Goal: Task Accomplishment & Management: Manage account settings

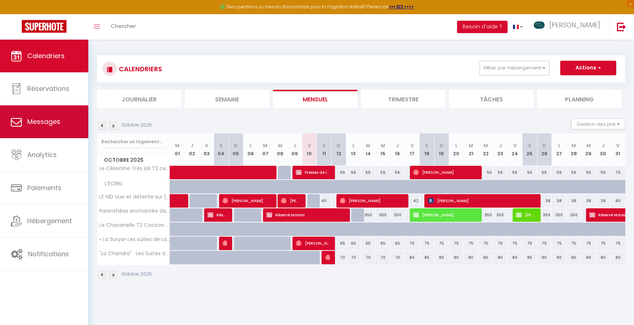
click at [49, 121] on span "Messages" at bounding box center [43, 121] width 33 height 9
select select "message"
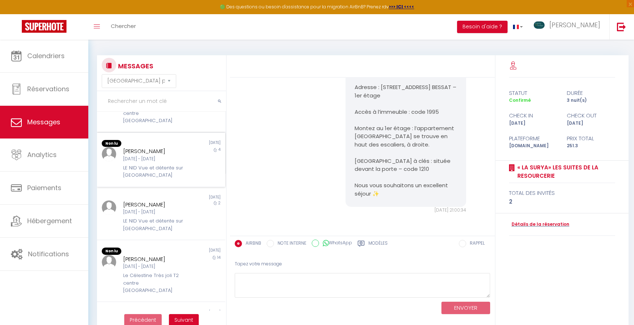
scroll to position [159, 0]
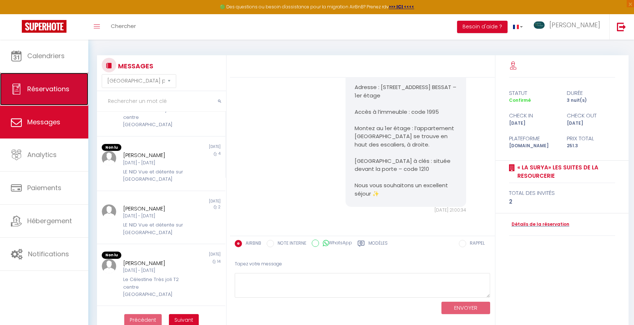
click at [60, 87] on span "Réservations" at bounding box center [48, 88] width 42 height 9
select select "not_cancelled"
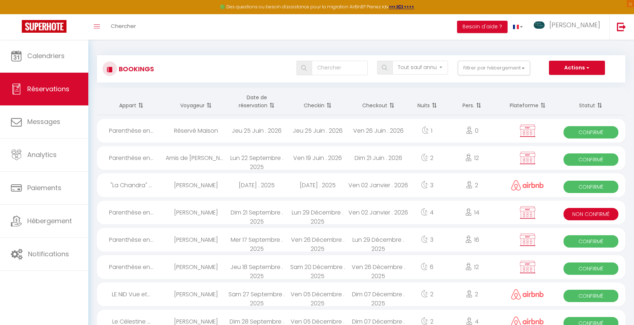
click at [141, 187] on div ""La Chandra" ..." at bounding box center [131, 185] width 69 height 24
select select "OK"
select select "1"
select select "0"
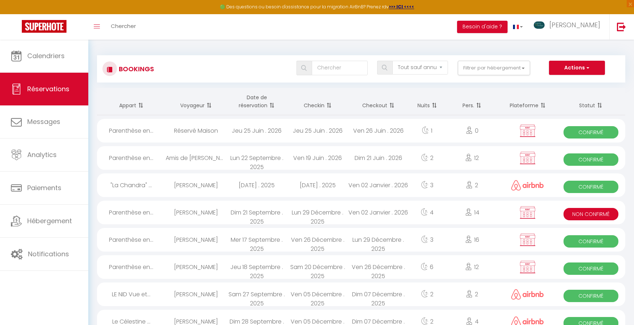
select select "1"
select select
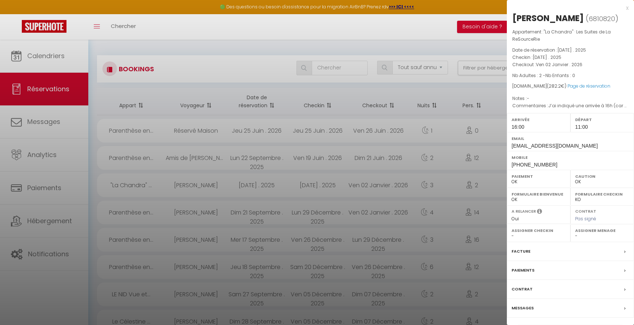
click at [560, 319] on div "Léa Baillat ( 6810820 ) Appartement : "La Chandra" · Les Suites de La ReSourceR…" at bounding box center [570, 173] width 127 height 323
click at [543, 314] on div "Messages" at bounding box center [570, 308] width 127 height 19
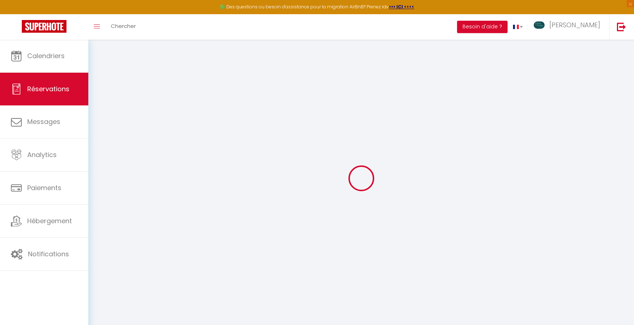
select select
checkbox input "false"
type textarea "J’ai indiqué une arrivée à 16h (car aucune sélection plus tôt disponible), mais…"
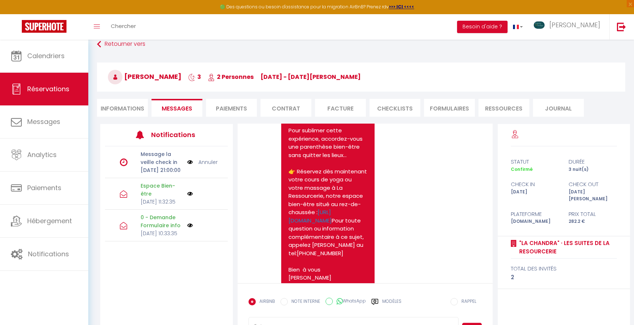
scroll to position [41, 0]
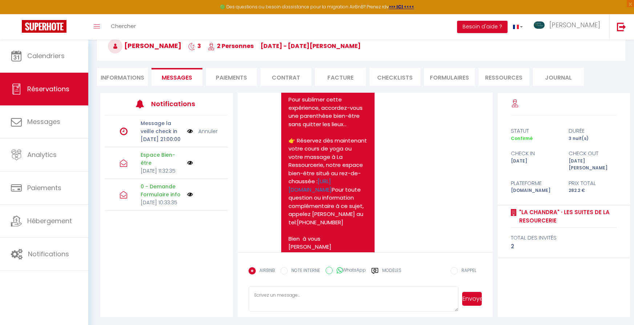
click at [280, 291] on textarea at bounding box center [353, 298] width 210 height 25
paste textarea "​Bonsoir [GUEST:FIRST_NAME] Nous sommes ravis de vous accueillir demain ! Vous …"
drag, startPoint x: 261, startPoint y: 294, endPoint x: 327, endPoint y: 295, distance: 66.1
click at [327, 295] on textarea "​Bonsoir [GUEST:FIRST_NAME] Nous sommes ravis de vous accueillir demain ! Vous …" at bounding box center [353, 298] width 210 height 25
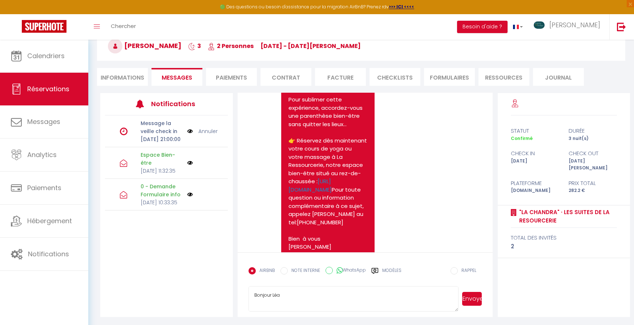
click at [305, 295] on textarea "​Bonjour Léa Nous sommes ravis de vous accueillir demain ! Vous n’aurez qu’à po…" at bounding box center [353, 298] width 210 height 25
click at [296, 302] on textarea "​Bonjour Léa Nous sommes ravis de vous accueillir demain ! Vous n’aurez qu’à po…" at bounding box center [353, 298] width 210 height 25
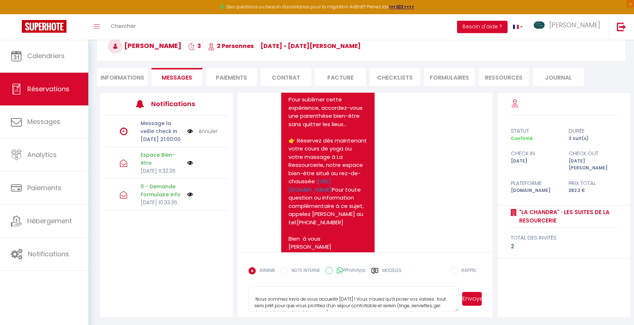
scroll to position [16, 0]
click at [256, 298] on textarea "​Bonjour Léa Nous sommes ravis de vous accueillir demain ! Vous n’aurez qu’à po…" at bounding box center [353, 298] width 210 height 25
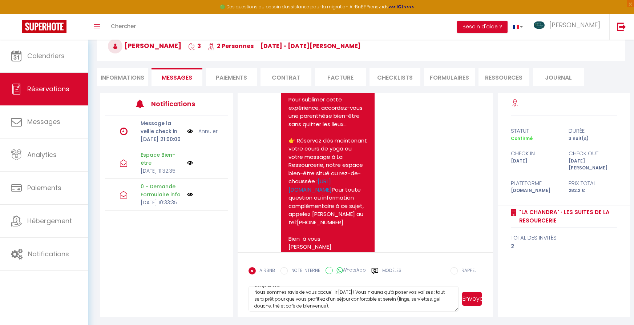
scroll to position [13, 0]
click at [367, 298] on textarea "​Bonjour Léa Nous sommes ravis de vous accueillir demain ! Vous n’aurez qu’à po…" at bounding box center [353, 298] width 210 height 25
click at [334, 300] on textarea "​Bonjour Léa Nous sommes ravis de vous accueillir demain ! Vous n’aurez qu’à po…" at bounding box center [353, 298] width 210 height 25
type textarea "​Bonjour Léa Nous sommes ravis de vous accueillir demain ! Vous n’aurez qu’à po…"
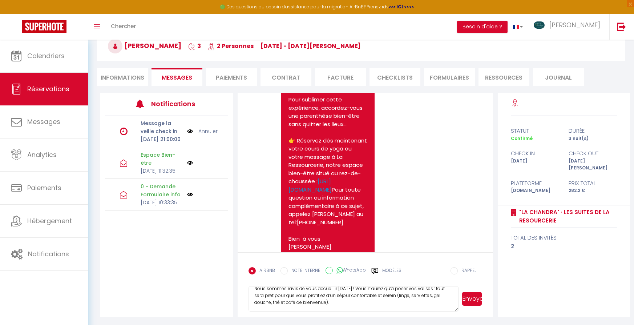
scroll to position [0, 0]
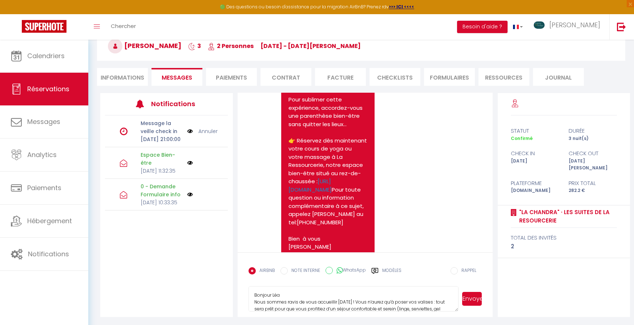
drag, startPoint x: 332, startPoint y: 297, endPoint x: 249, endPoint y: 280, distance: 85.2
click at [249, 280] on form "AIRBNB NOTE INTERNE WhatsApp Modèles 10 « ‹ » › Oct 2025 2020 ~ 2030 Dim Lun Ma…" at bounding box center [365, 284] width 255 height 65
click at [460, 183] on div "Note Sms Bienvenue à la La Chandra · Les Suites de La ReSourceRie« La Chandra »…" at bounding box center [365, 133] width 234 height 272
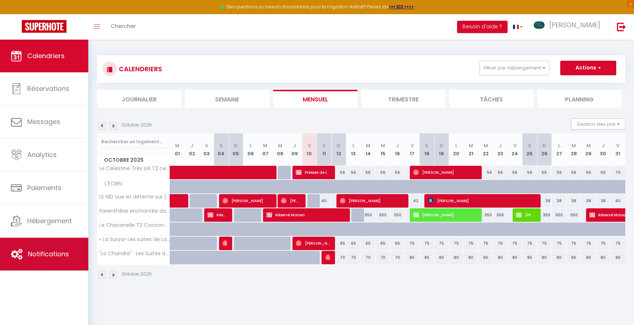
click at [72, 250] on link "Notifications" at bounding box center [44, 254] width 88 height 33
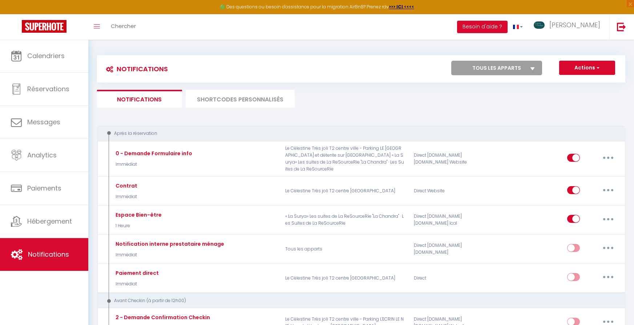
select select
checkbox input "false"
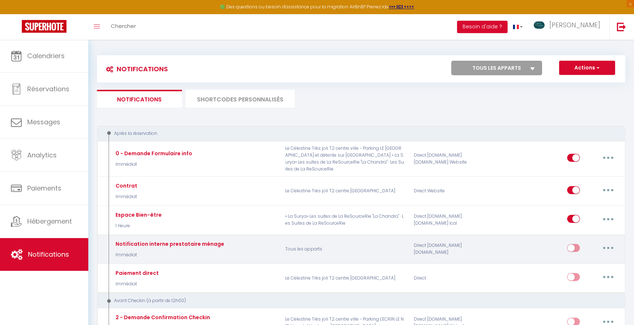
select select
checkbox input "false"
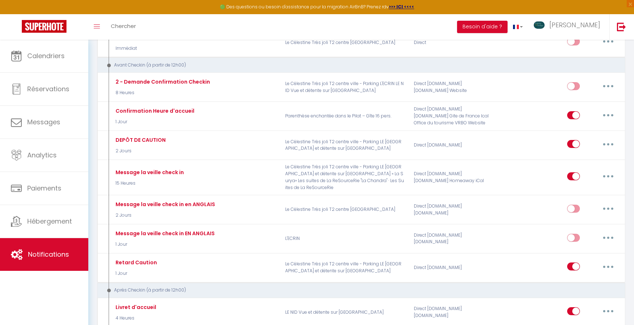
scroll to position [236, 0]
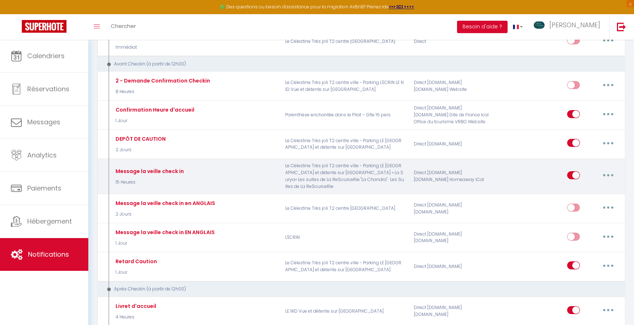
click at [612, 169] on button "button" at bounding box center [608, 175] width 20 height 12
click at [582, 186] on link "Editer" at bounding box center [589, 192] width 54 height 12
type input "Message la veille check in"
select select "15 Heures"
select select "if_deposit_is_paid"
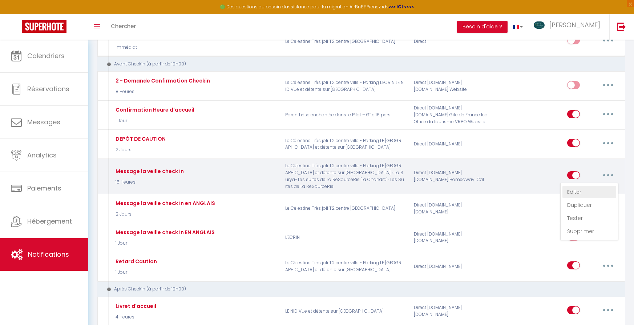
checkbox input "true"
checkbox input "false"
radio input "true"
type input "INSTRUCTIONS D'ACCÉS"
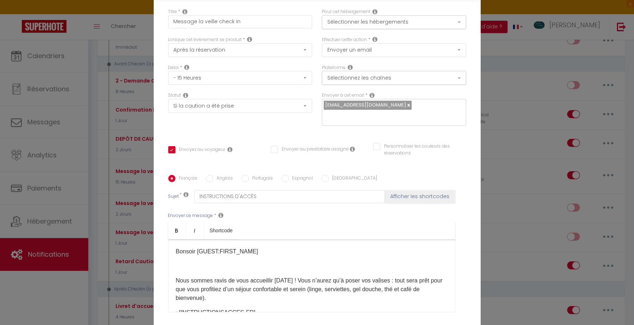
drag, startPoint x: 177, startPoint y: 280, endPoint x: 223, endPoint y: 302, distance: 51.0
click at [223, 302] on p "Nous sommes ravis de vous accueillir [DATE] ! Vous n’aurez qu’à poser vos valis…" at bounding box center [312, 289] width 272 height 26
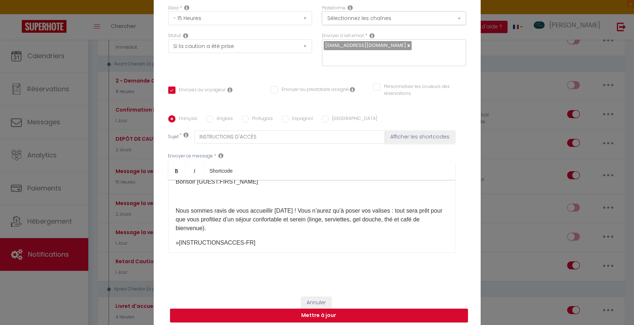
scroll to position [20, 0]
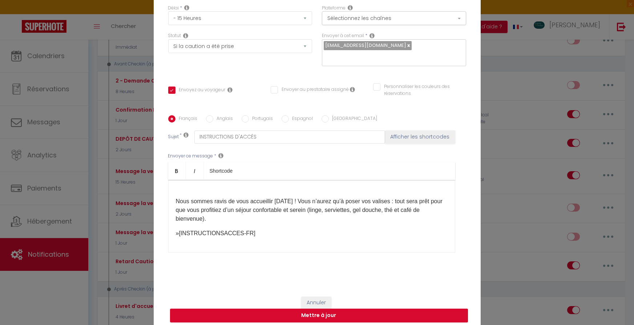
drag, startPoint x: 175, startPoint y: 190, endPoint x: 271, endPoint y: 217, distance: 99.8
click at [271, 217] on div "​Bonsoir [GUEST:FIRST_NAME] Nous sommes ravis de vous accueillir [DATE] ! Vous …" at bounding box center [311, 216] width 287 height 73
copy div "​Bonsoir [GUEST:FIRST_NAME] Nous sommes ravis de vous accueillir [DATE] ! Vous …"
click at [312, 314] on button "Mettre à jour" at bounding box center [319, 315] width 298 height 14
checkbox input "true"
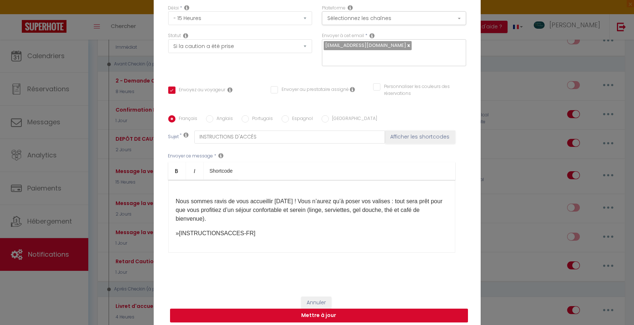
checkbox input "false"
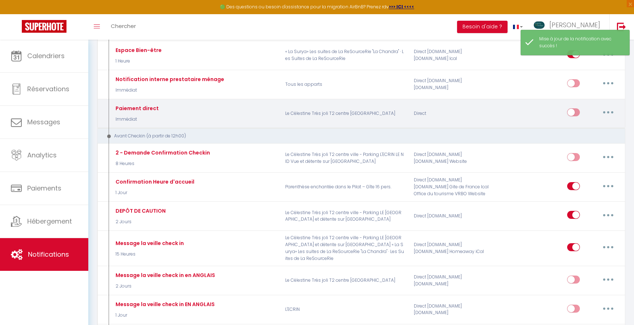
scroll to position [0, 0]
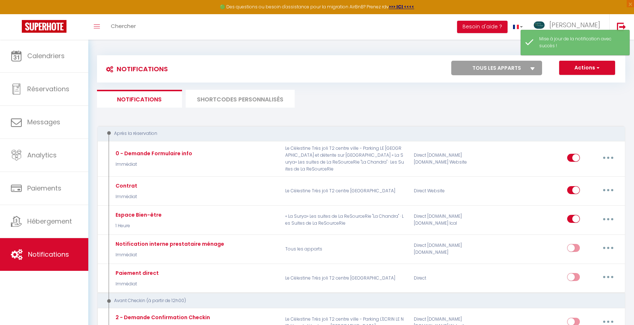
click at [207, 96] on li "SHORTCODES PERSONNALISÉS" at bounding box center [240, 99] width 109 height 18
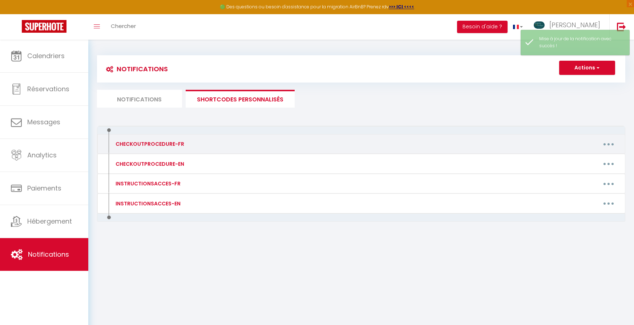
click at [164, 143] on div "CHECKOUTPROCEDURE-FR" at bounding box center [149, 144] width 70 height 8
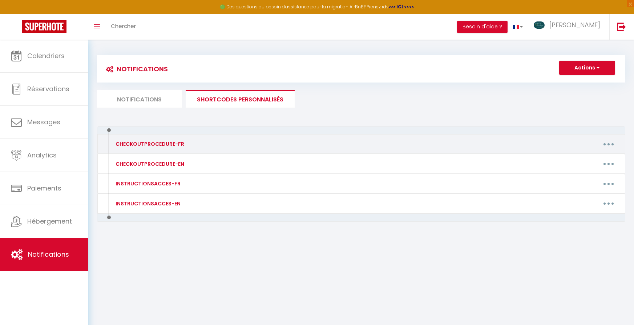
click at [606, 145] on button "button" at bounding box center [608, 144] width 20 height 12
click at [573, 163] on link "Editer" at bounding box center [590, 160] width 54 height 12
type input "CHECKOUTPROCEDURE-FR"
type textarea "1 - Faire la vaisselle et jeter les poubelles dans le local au 1er sous-sol (de…"
type textarea "1 - Remettre en place la vaisselle utilisée dans les placards après nettoyage e…"
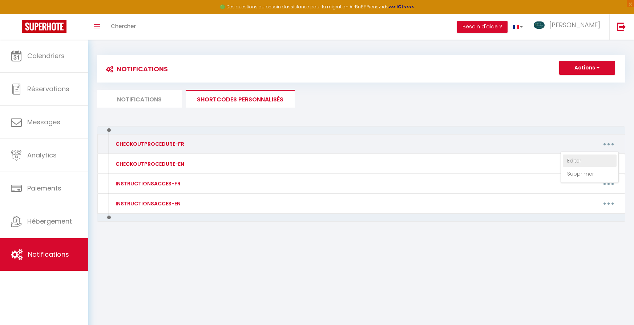
type textarea "1 - Nettoyer, RANGER la vaisselle utilisée dans le placard 2-Rassembler vos ser…"
type textarea "1 - Nettoyer et RANGER la vaisselle utilisée dans les placards [PERSON_NAME] le…"
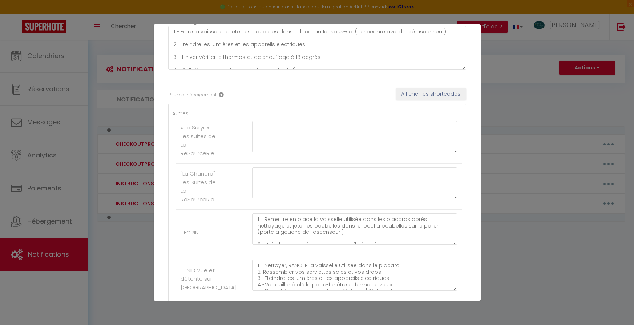
scroll to position [70, 0]
click at [206, 180] on label ""La Chandra" · Les Suites de La ReSourceRie" at bounding box center [200, 184] width 38 height 34
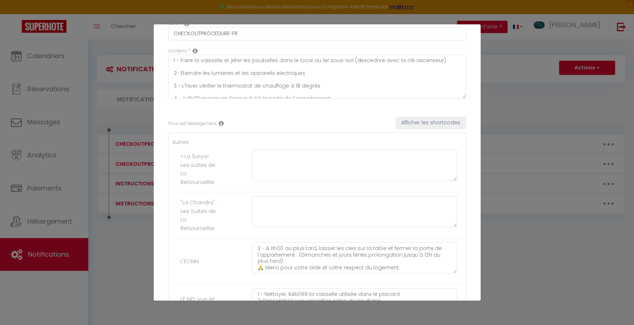
scroll to position [0, 0]
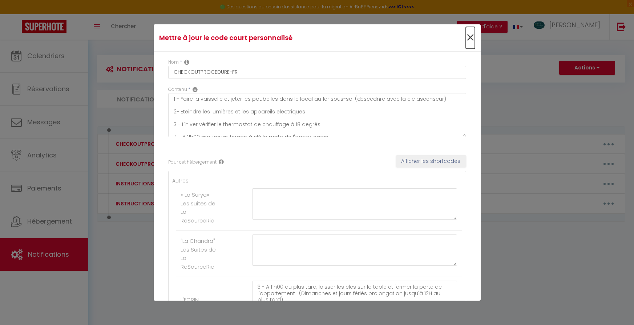
click at [470, 37] on span "×" at bounding box center [470, 38] width 9 height 22
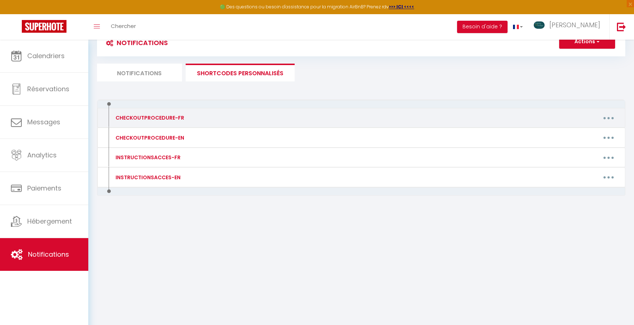
scroll to position [38, 0]
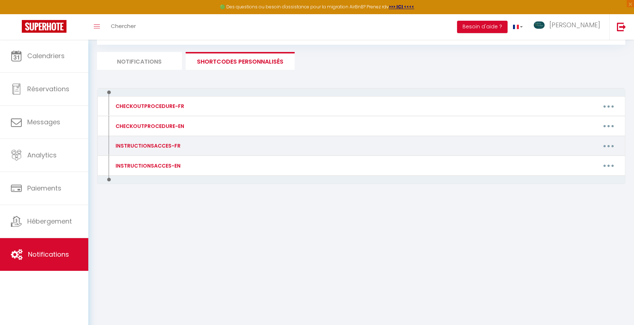
click at [203, 142] on div "INSTRUCTIONSACCES-FR" at bounding box center [173, 146] width 129 height 12
click at [614, 143] on button "button" at bounding box center [608, 146] width 20 height 12
click at [582, 159] on link "Editer" at bounding box center [590, 162] width 54 height 12
type input "INSTRUCTIONSACCES-FR"
type textarea "Il ne vous reste plus qu’à venir avec vos valises, en effet tout est fourni dan…"
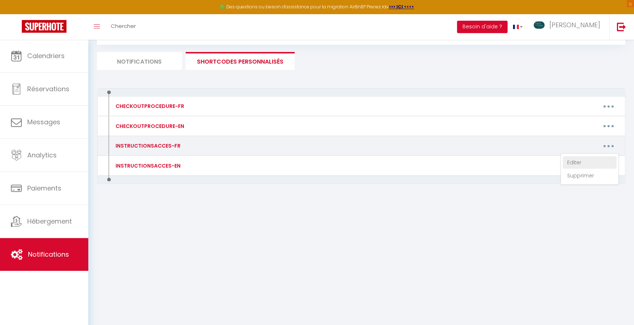
type textarea "Votre arrivée à l’appartement La SURYA est prévue à partir de 16h. Voici les in…"
type textarea "Votre arrivée à l’appartement La CHANDRA est prévue à partir de 16h. Voici les …"
type textarea "Loremipsumdo s’ametc – Ad Eli, s Doeiu-Tempori 📍 Utlabor : 0 etd Ma Aliquaeni, …"
type textarea "Voici les instructions d'arrivée au logement Heure d’arrivée : à partir de 16h.…"
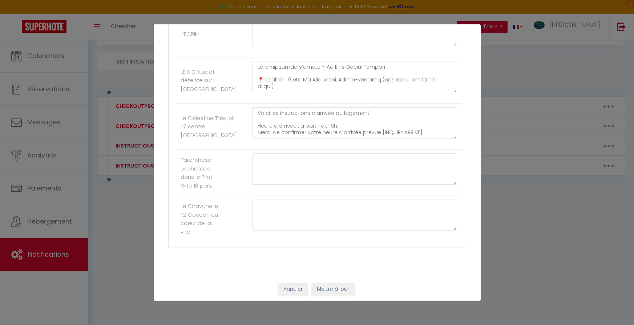
scroll to position [266, 0]
click at [519, 68] on div "Mettre à jour le code court personnalisé × Nom * INSTRUCTIONSACCES-FR Contenu *…" at bounding box center [317, 162] width 634 height 325
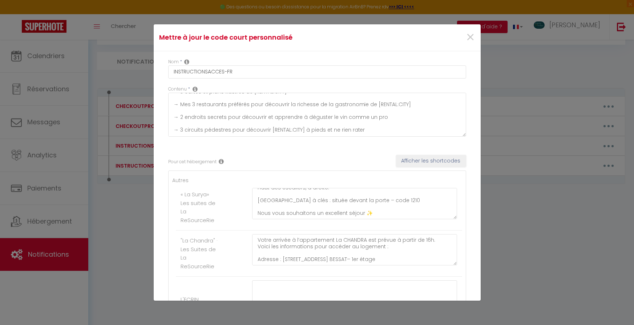
scroll to position [0, 0]
click at [471, 38] on span "×" at bounding box center [470, 38] width 9 height 22
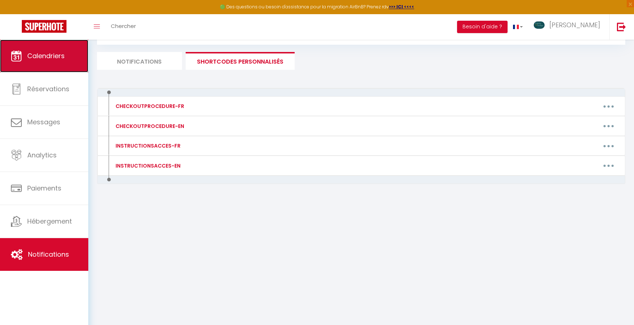
click at [54, 48] on link "Calendriers" at bounding box center [44, 56] width 88 height 33
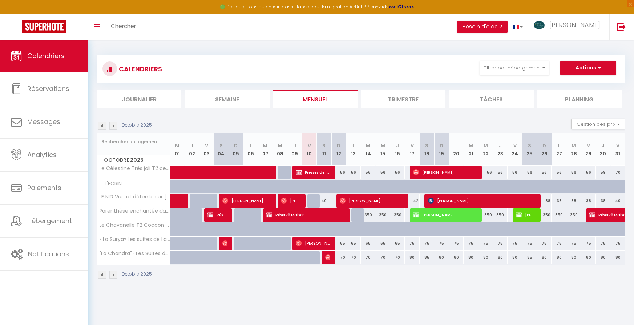
click at [315, 256] on div at bounding box center [314, 262] width 15 height 14
type input "70"
type input "Ven 10 Octobre 2025"
type input "Sam 11 Octobre 2025"
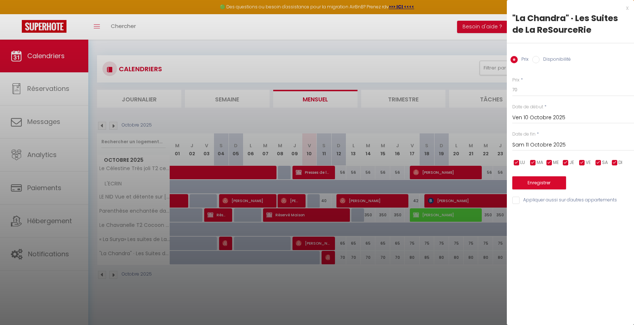
click at [336, 265] on div at bounding box center [317, 162] width 634 height 325
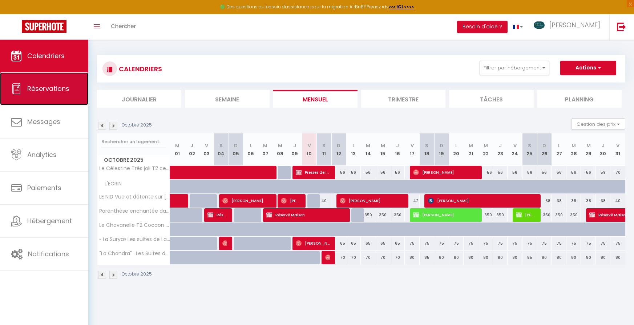
click at [57, 86] on span "Réservations" at bounding box center [48, 88] width 42 height 9
select select "not_cancelled"
